Goal: Find specific page/section: Find specific page/section

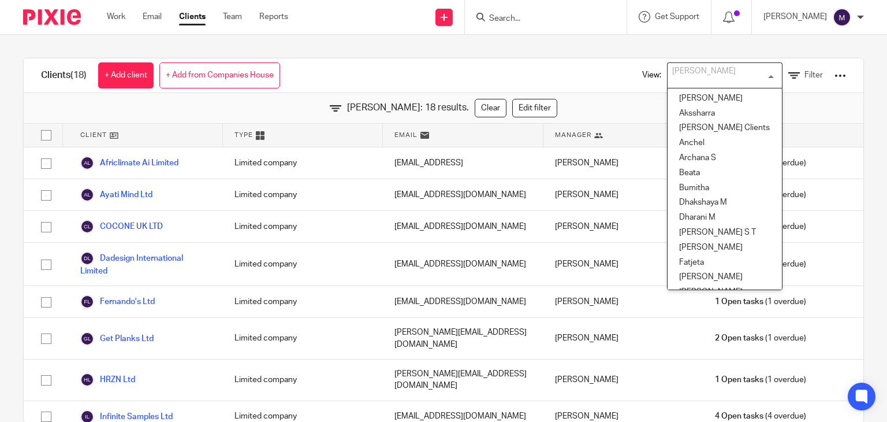
scroll to position [173, 0]
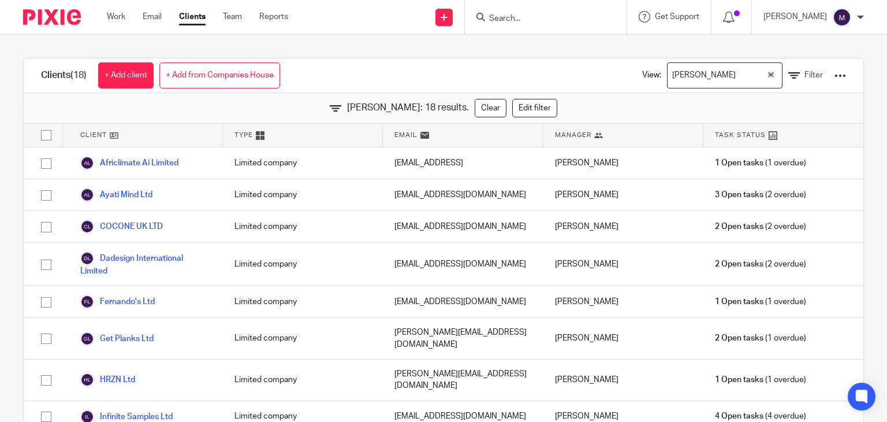
click at [198, 16] on link "Clients" at bounding box center [192, 17] width 27 height 12
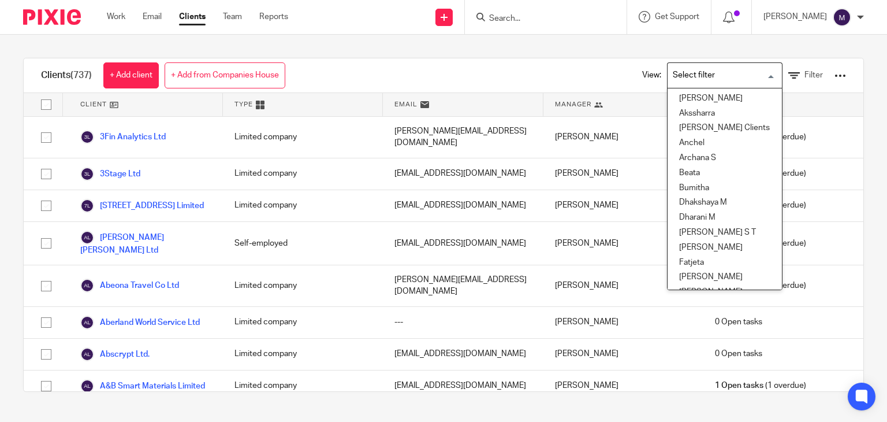
click at [693, 70] on input "Search for option" at bounding box center [722, 75] width 107 height 20
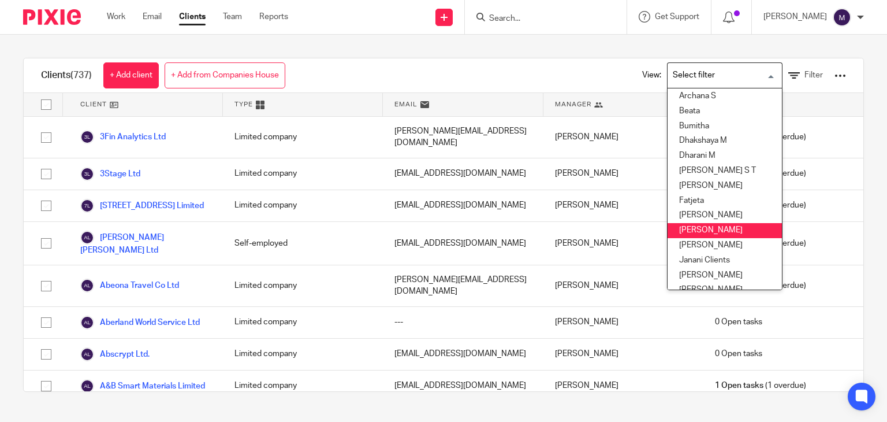
scroll to position [62, 0]
click at [668, 233] on li "[PERSON_NAME]" at bounding box center [725, 229] width 114 height 15
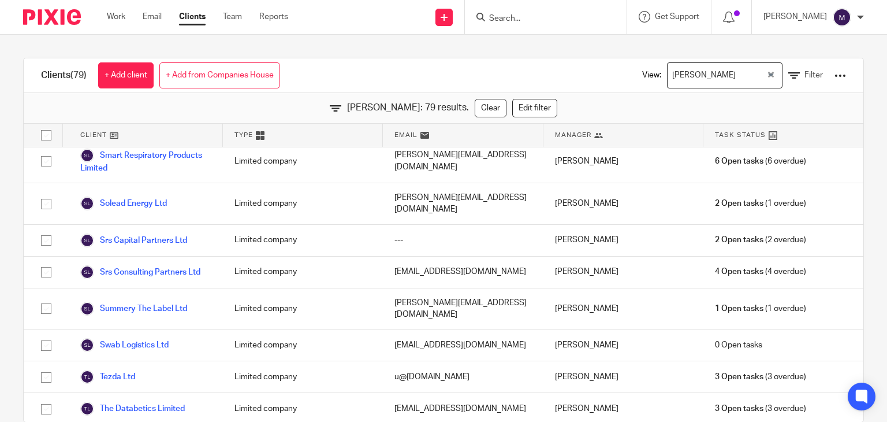
scroll to position [23, 0]
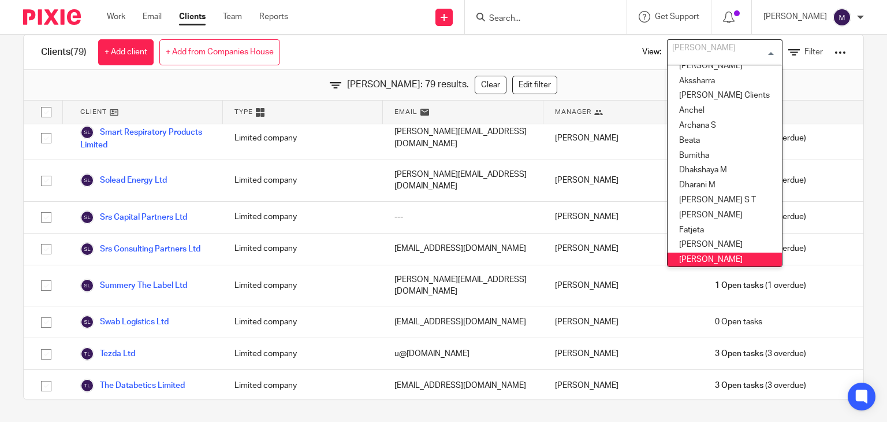
click at [701, 56] on input "Search for option" at bounding box center [722, 52] width 107 height 20
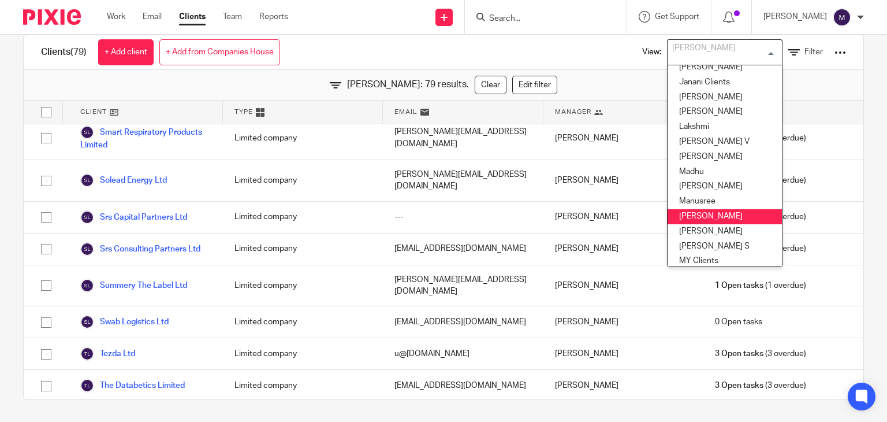
scroll to position [218, 0]
click at [682, 214] on li "Mithun" at bounding box center [725, 215] width 114 height 15
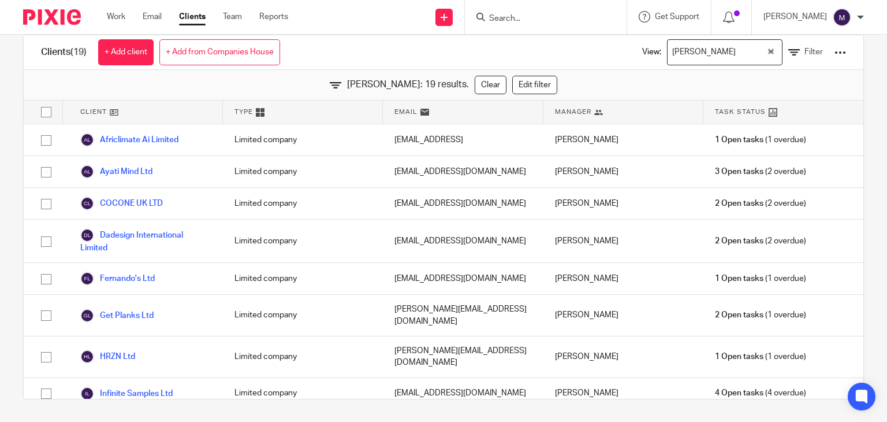
scroll to position [0, 0]
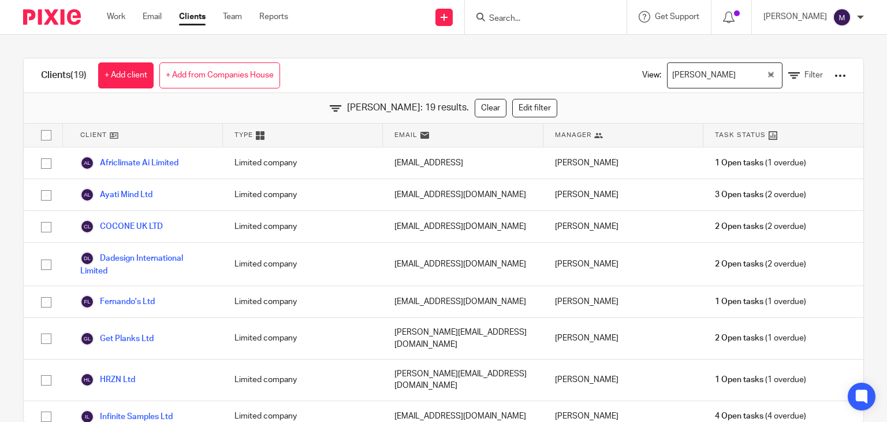
click at [740, 77] on input "Search for option" at bounding box center [752, 75] width 25 height 20
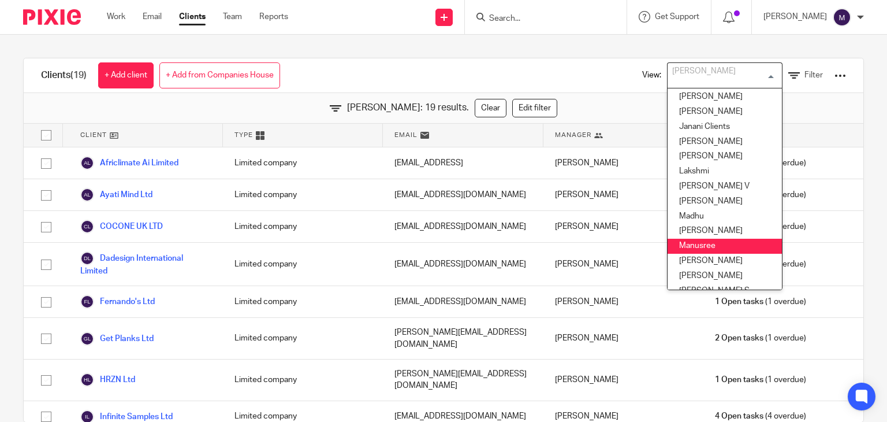
scroll to position [196, 0]
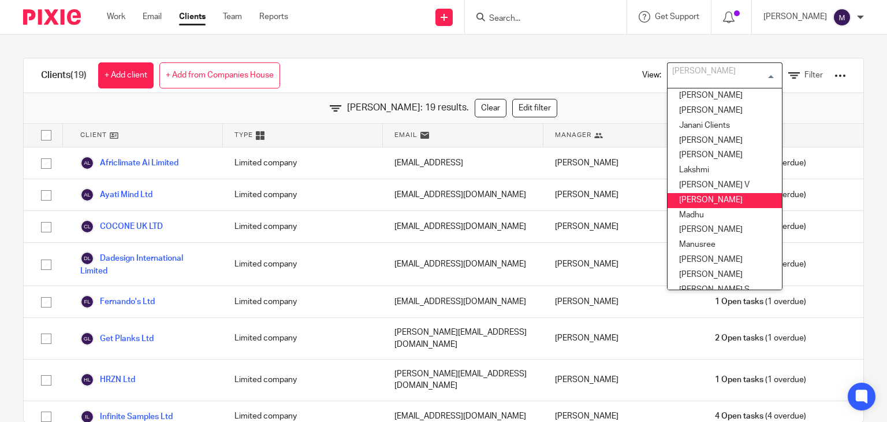
click at [679, 205] on li "Logeshwari" at bounding box center [725, 200] width 114 height 15
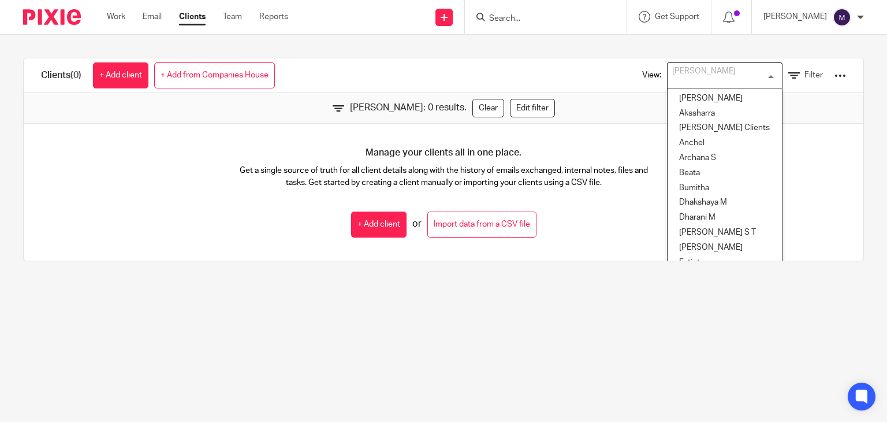
click at [682, 79] on div "Logeshwari" at bounding box center [722, 74] width 109 height 23
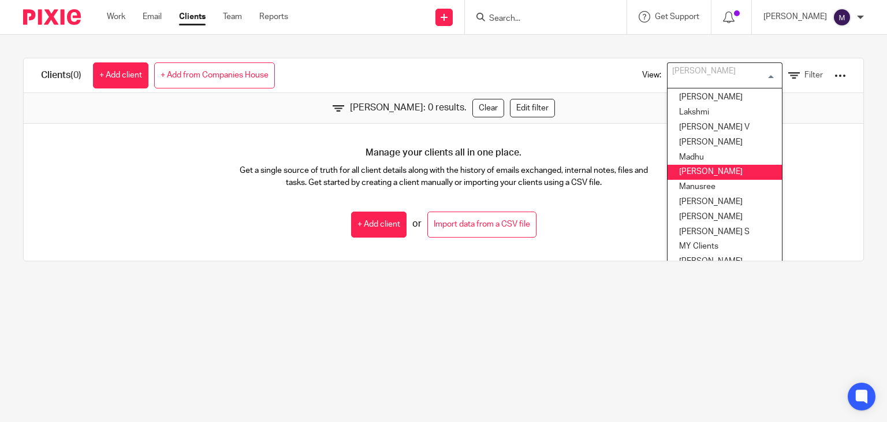
scroll to position [256, 0]
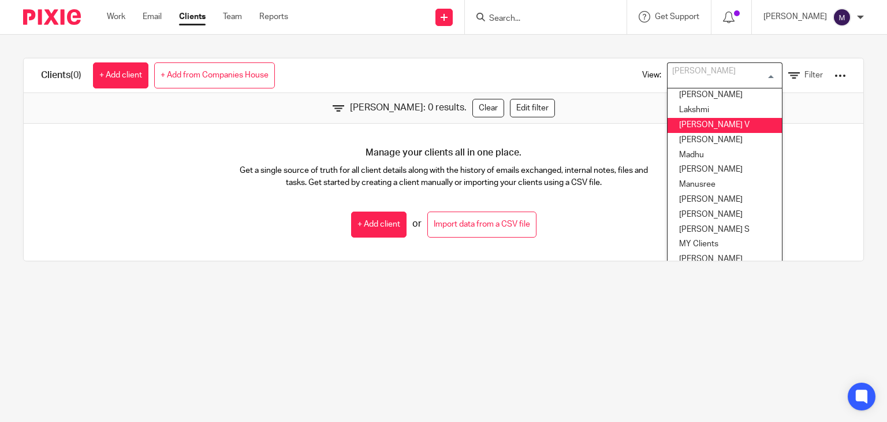
click at [688, 129] on li "[PERSON_NAME] V" at bounding box center [725, 125] width 114 height 15
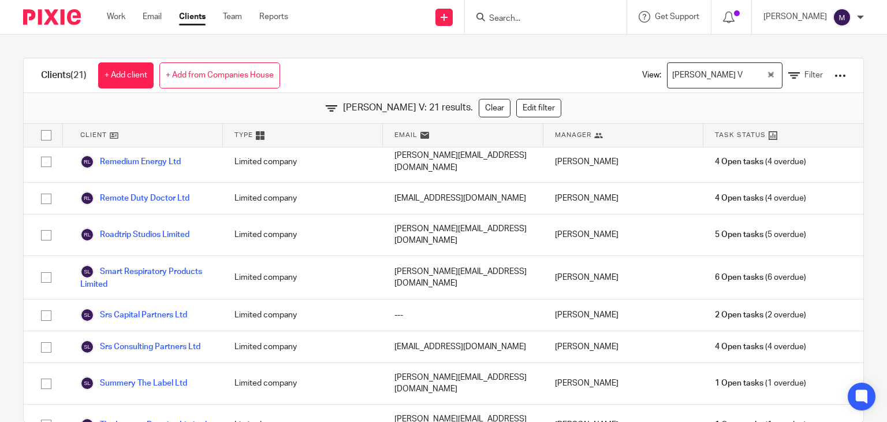
scroll to position [480, 0]
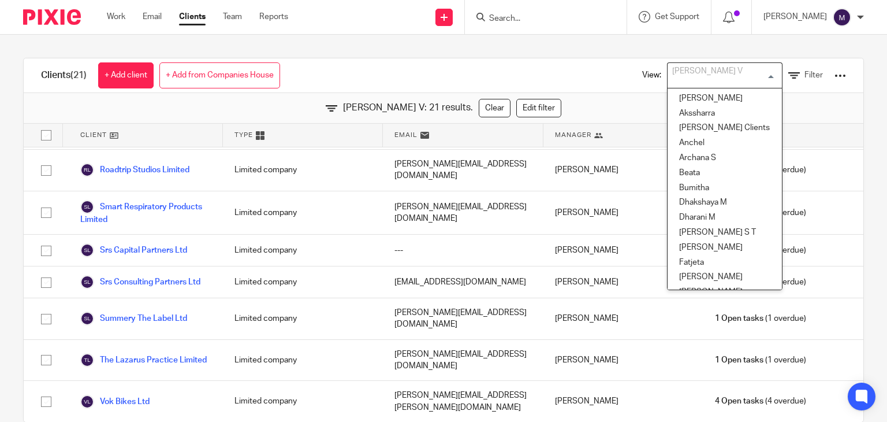
click at [678, 69] on div "[PERSON_NAME] V" at bounding box center [722, 74] width 109 height 23
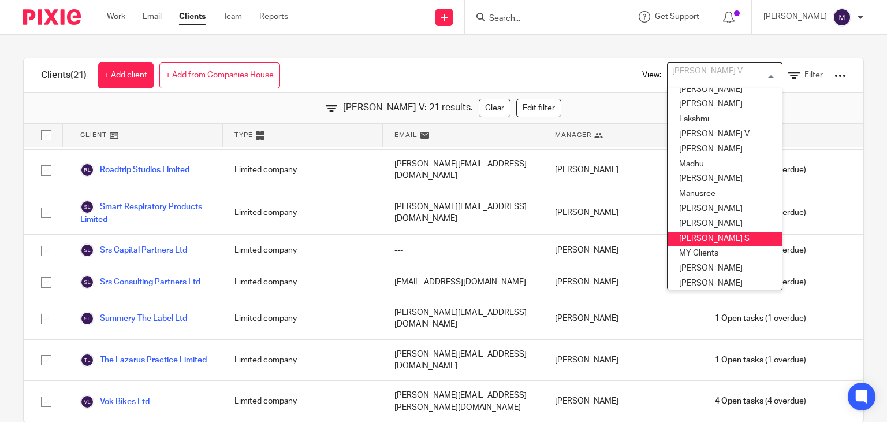
scroll to position [262, 0]
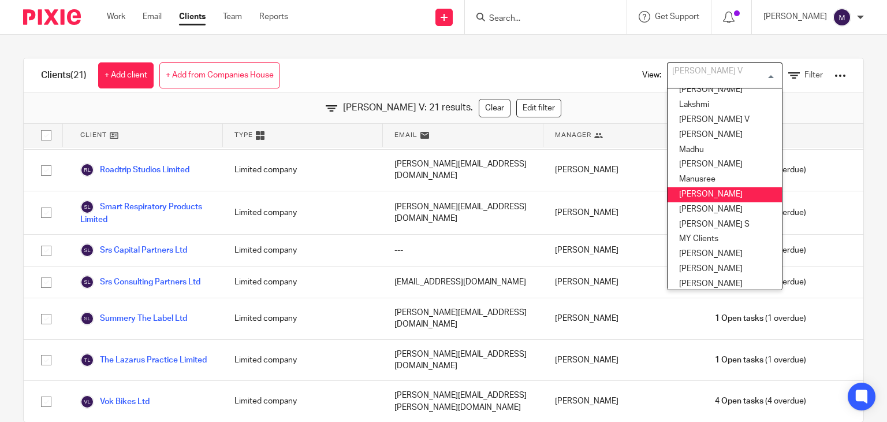
click at [686, 196] on li "Mithun" at bounding box center [725, 194] width 114 height 15
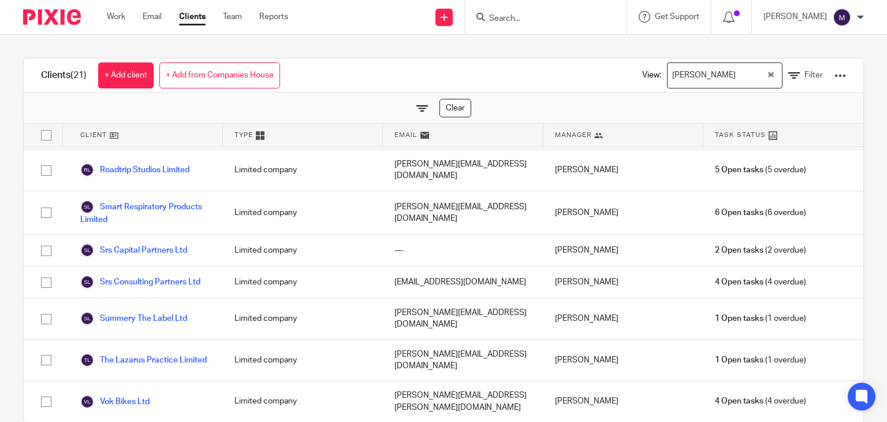
scroll to position [350, 0]
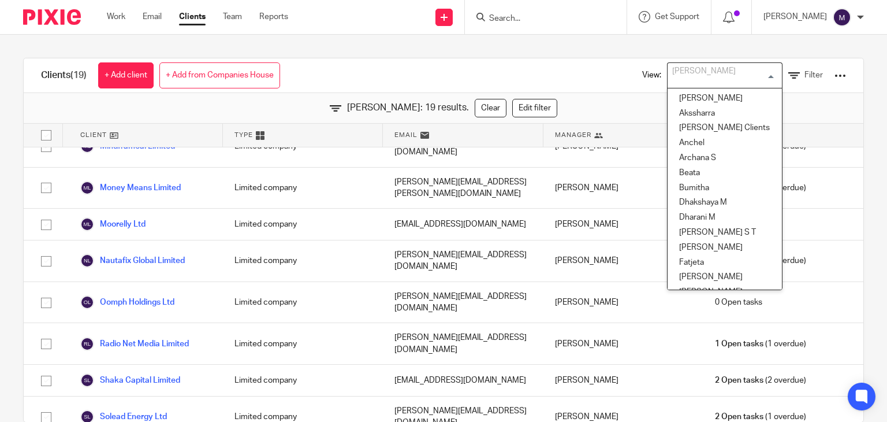
click at [691, 77] on input "Search for option" at bounding box center [722, 75] width 107 height 20
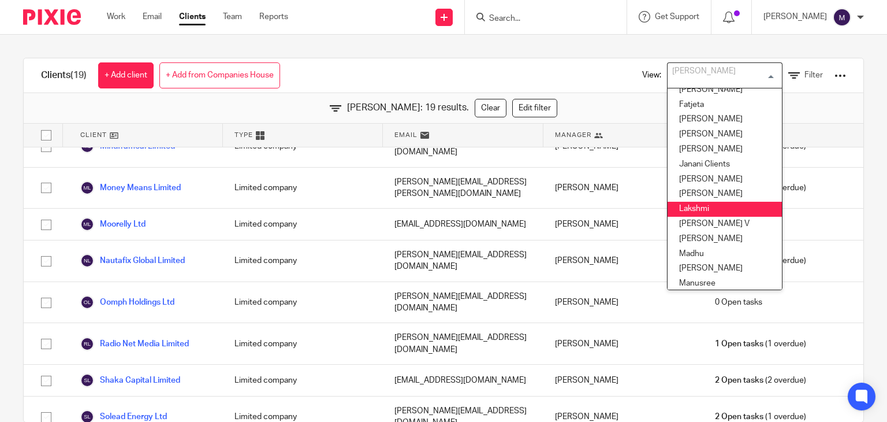
scroll to position [150, 0]
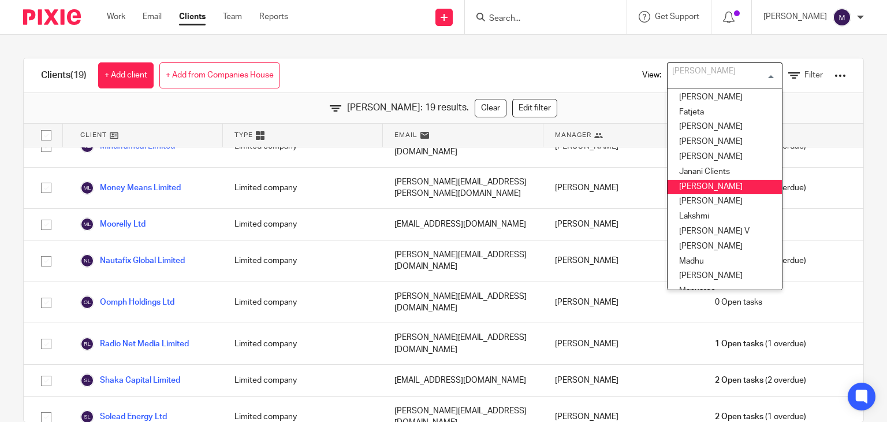
click at [684, 187] on li "Kavya T" at bounding box center [725, 187] width 114 height 15
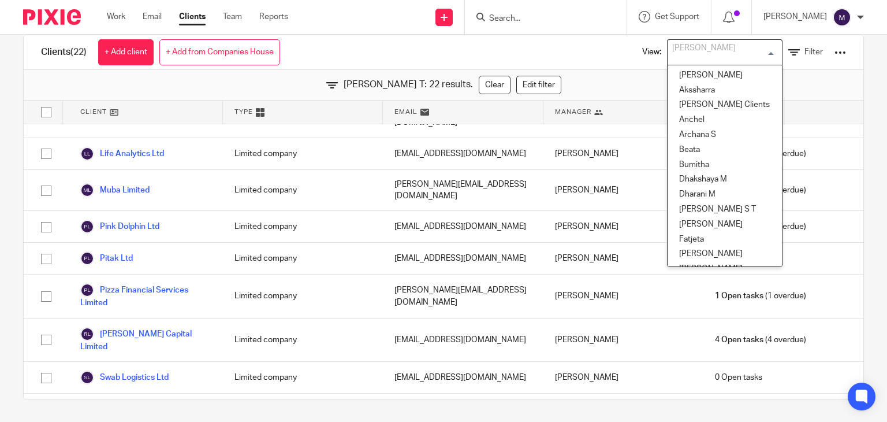
scroll to position [54, 0]
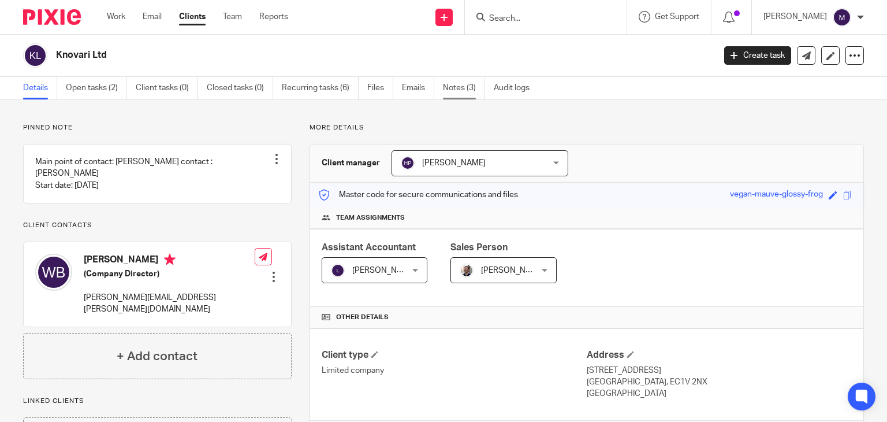
click at [459, 85] on link "Notes (3)" at bounding box center [464, 88] width 42 height 23
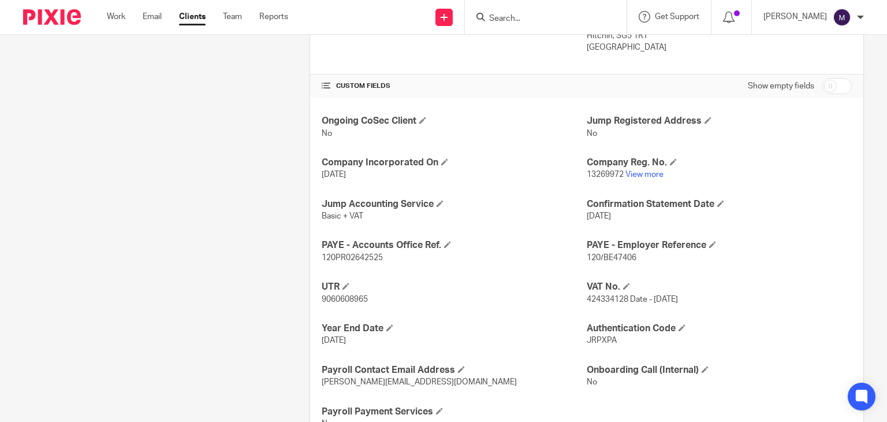
scroll to position [348, 0]
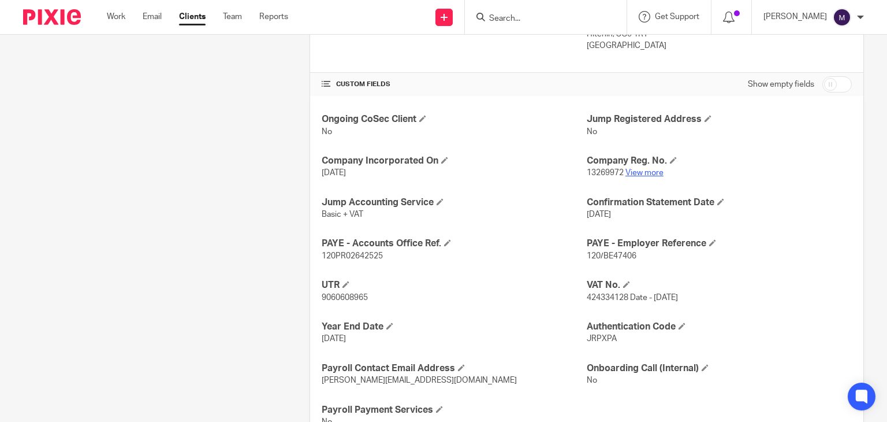
click at [646, 174] on link "View more" at bounding box center [645, 173] width 38 height 8
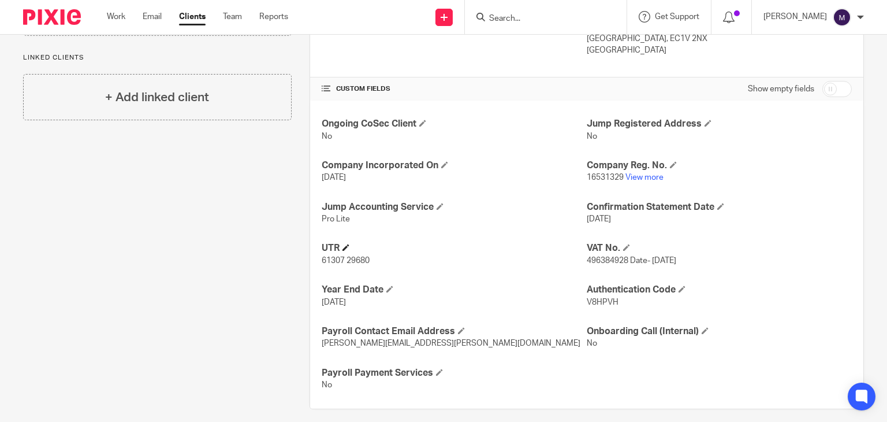
scroll to position [341, 0]
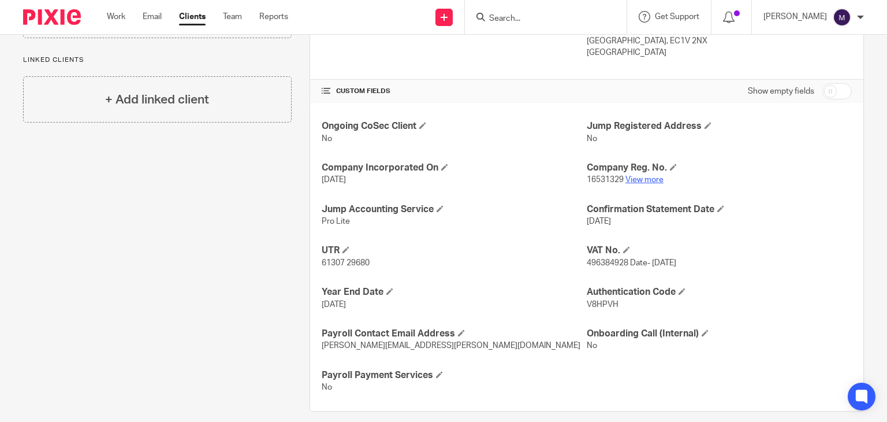
click at [647, 176] on link "View more" at bounding box center [645, 180] width 38 height 8
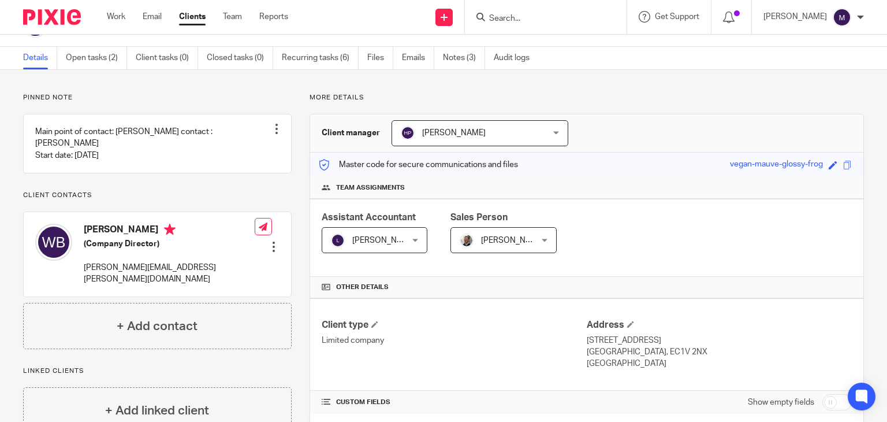
scroll to position [0, 0]
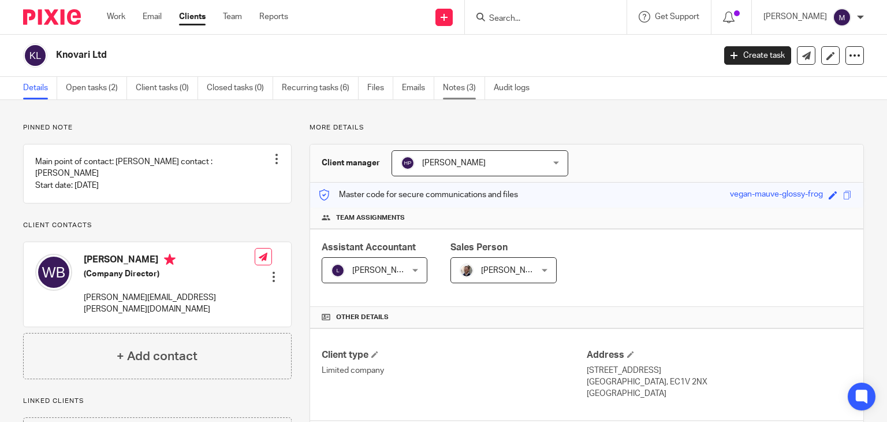
click at [467, 86] on link "Notes (3)" at bounding box center [464, 88] width 42 height 23
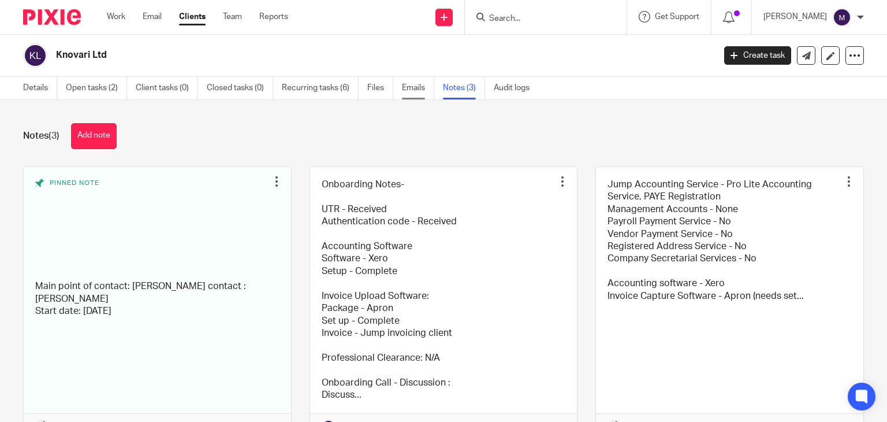
click at [414, 86] on link "Emails" at bounding box center [418, 88] width 32 height 23
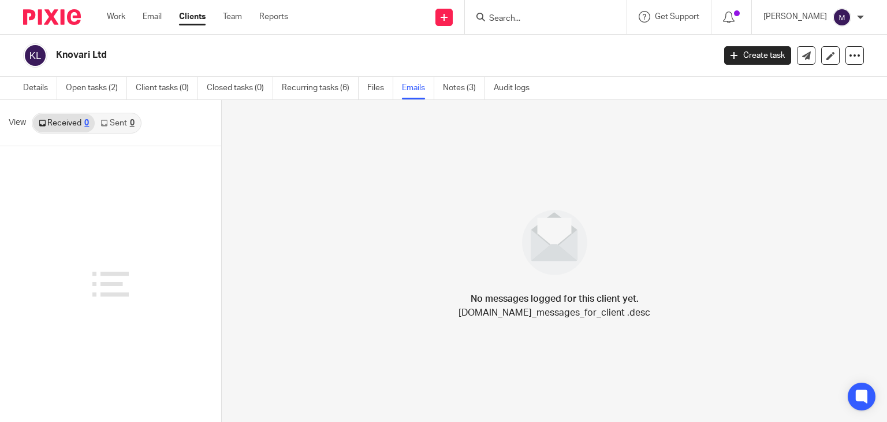
click at [110, 115] on link "Sent 0" at bounding box center [117, 123] width 45 height 18
click at [48, 87] on link "Details" at bounding box center [40, 88] width 34 height 23
